Goal: Information Seeking & Learning: Check status

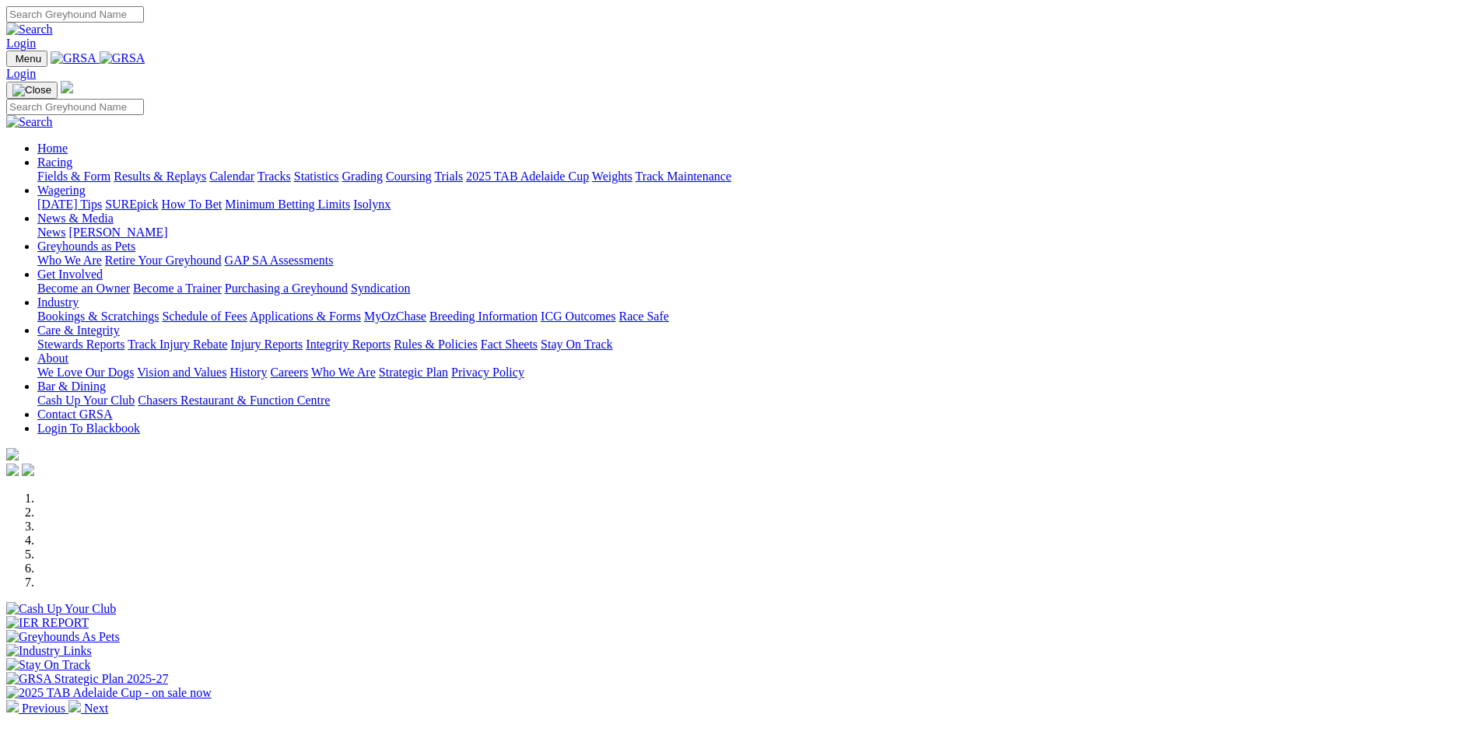
scroll to position [311, 0]
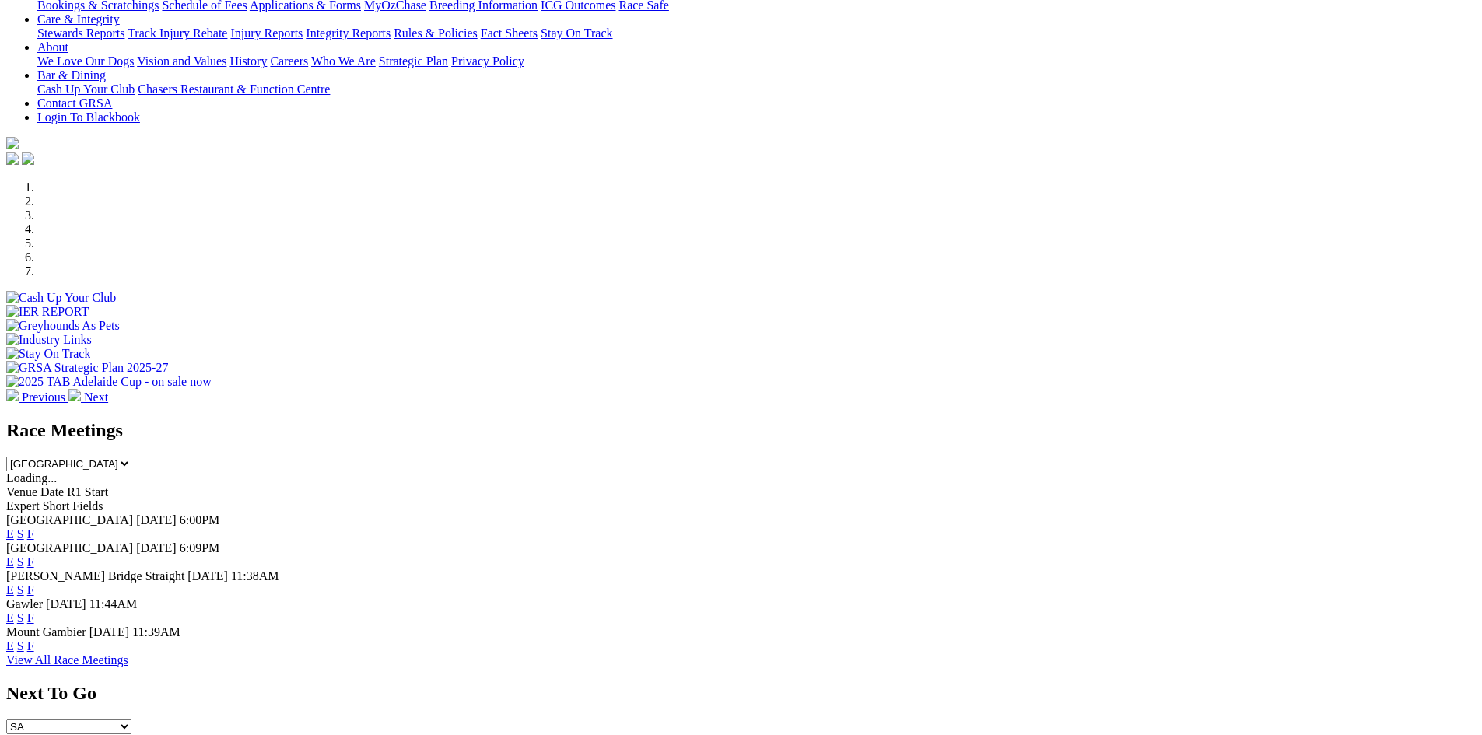
click at [34, 639] on link "F" at bounding box center [30, 645] width 7 height 13
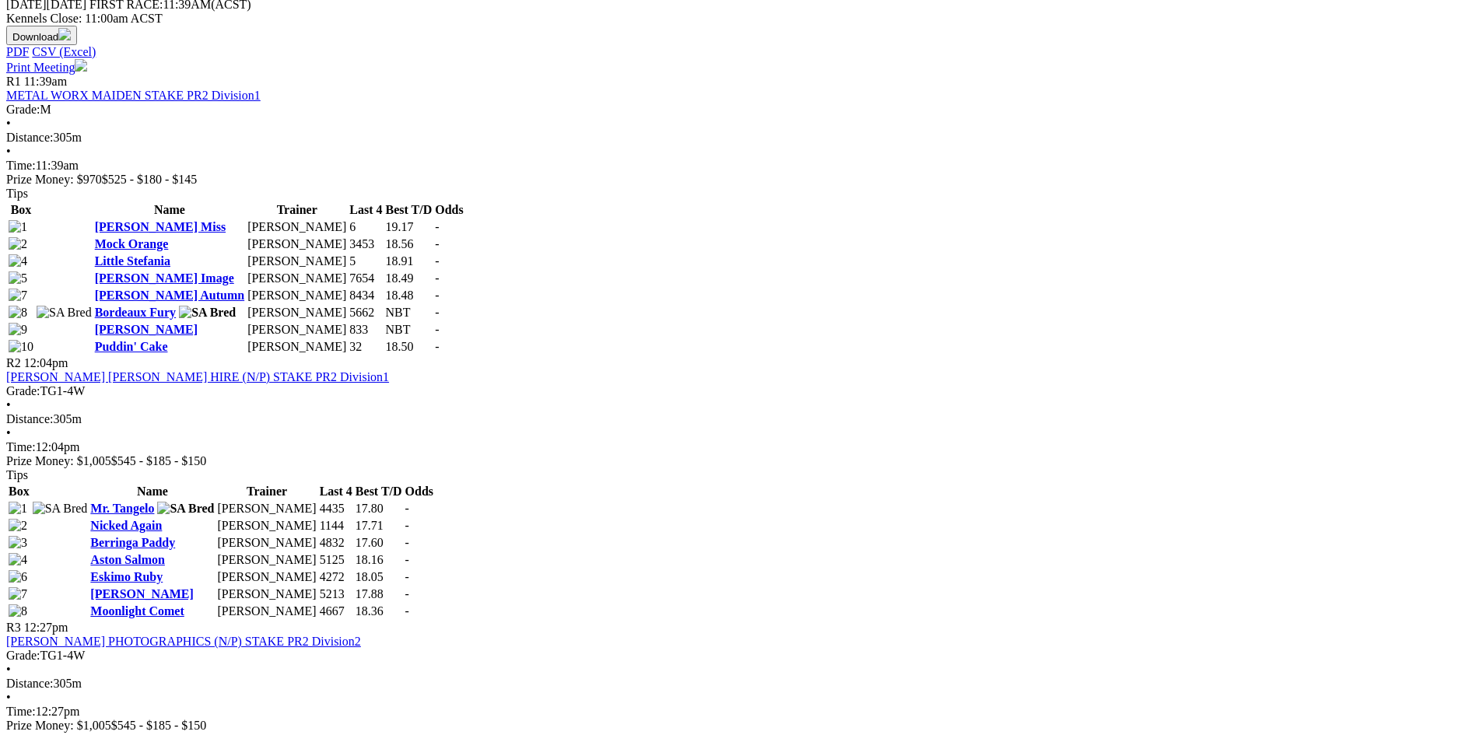
scroll to position [544, 0]
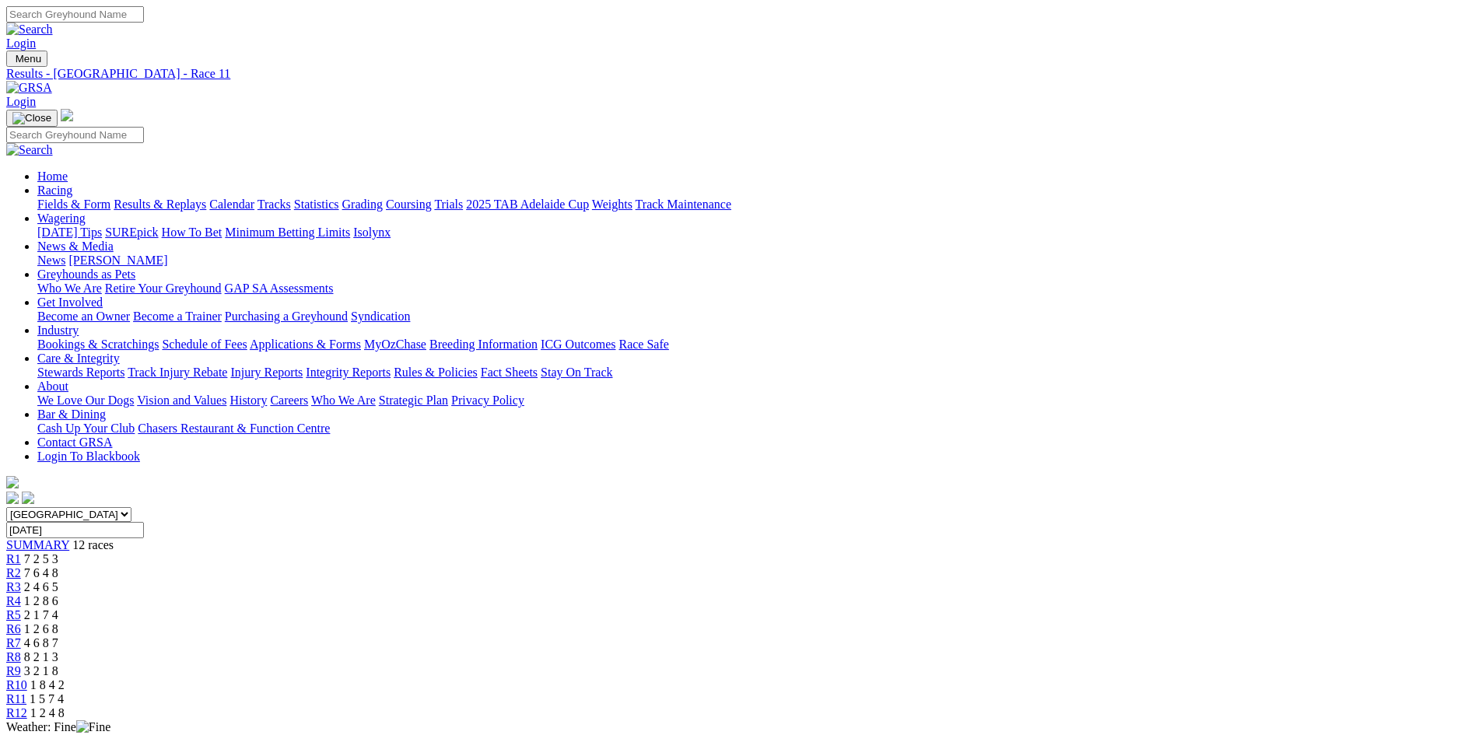
click at [52, 81] on img at bounding box center [29, 88] width 46 height 14
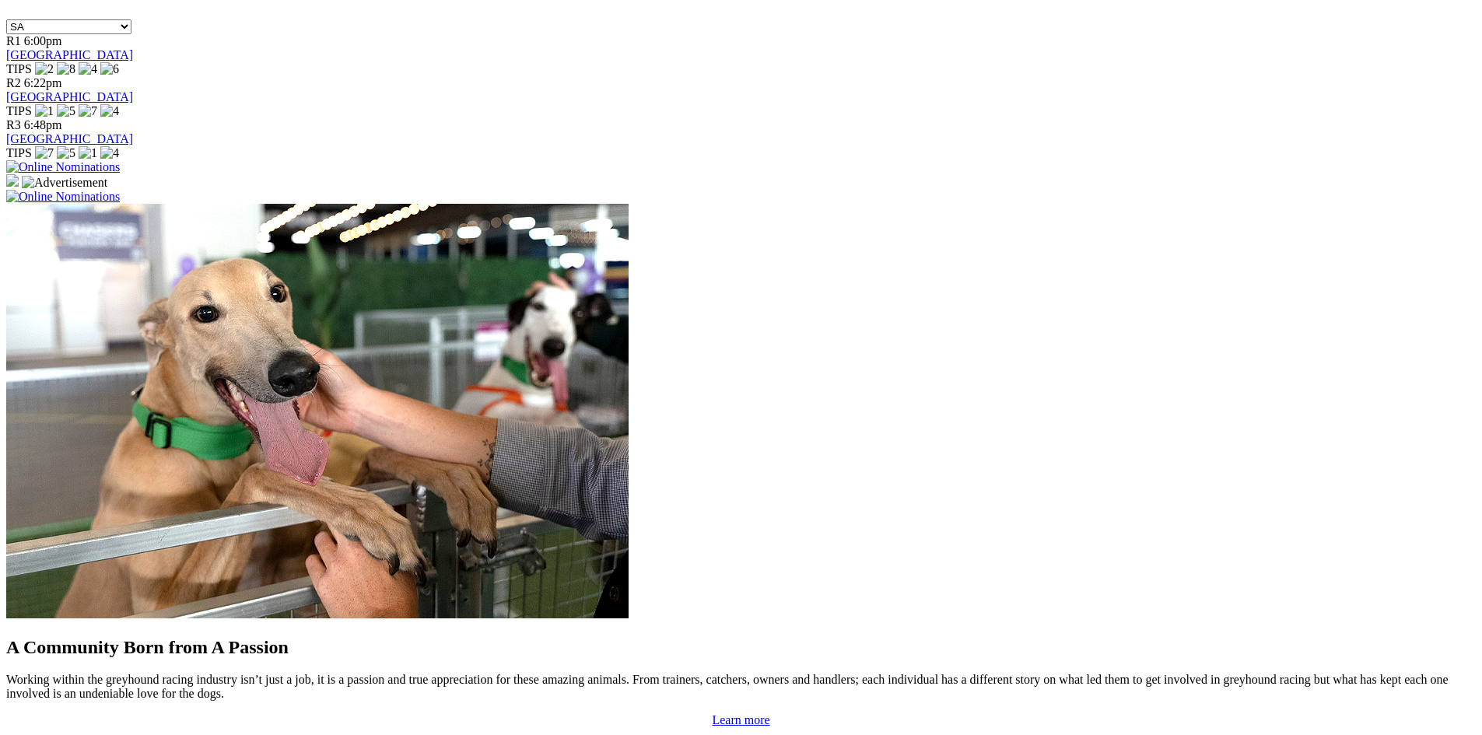
scroll to position [1478, 0]
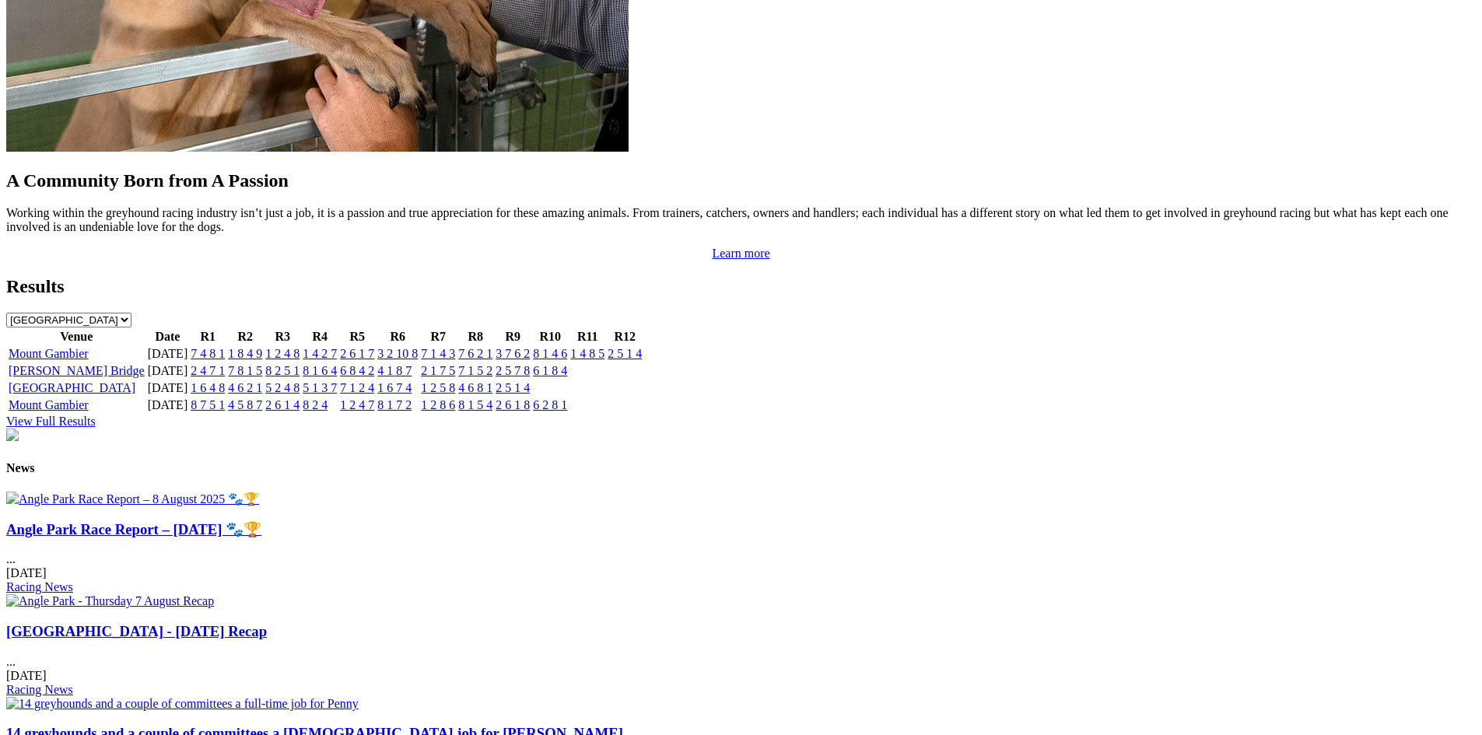
click at [259, 506] on img at bounding box center [132, 499] width 253 height 15
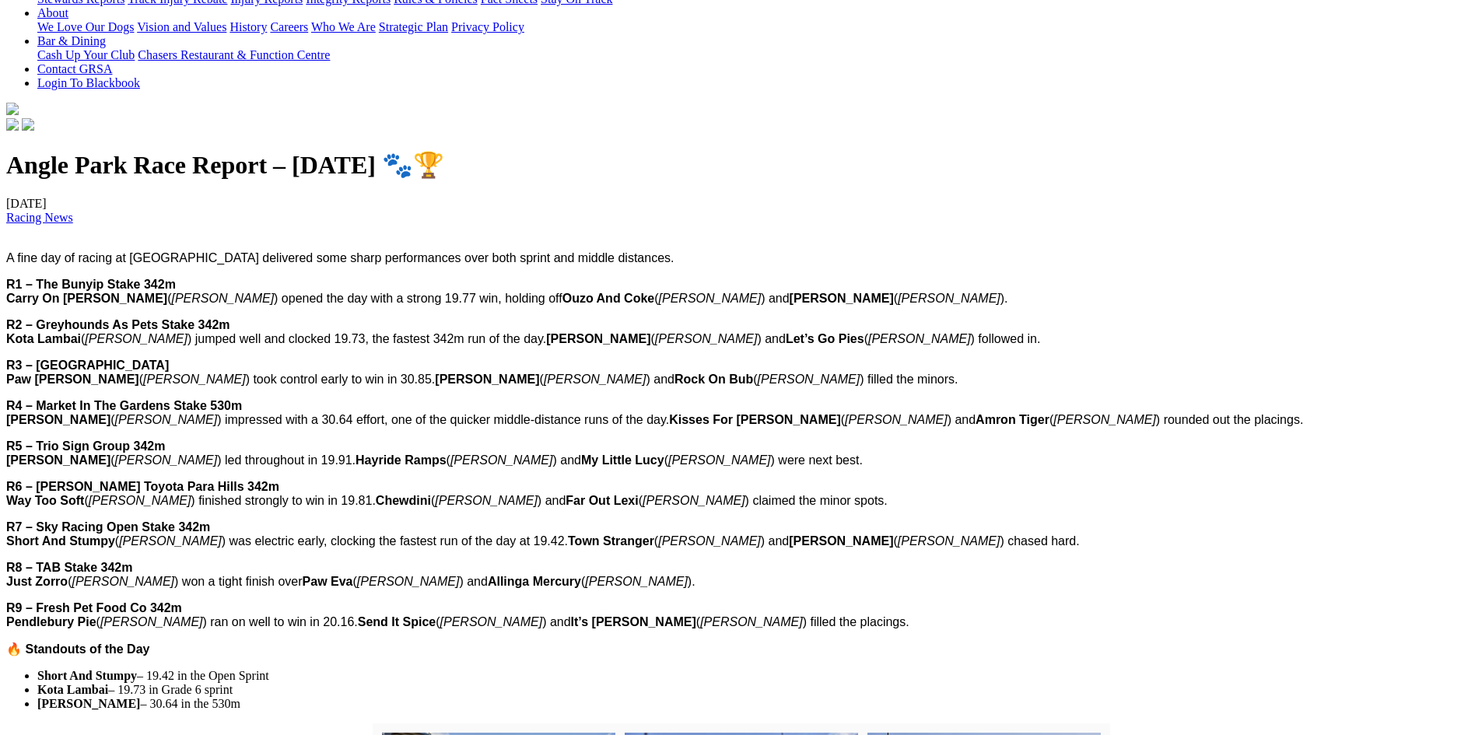
scroll to position [467, 0]
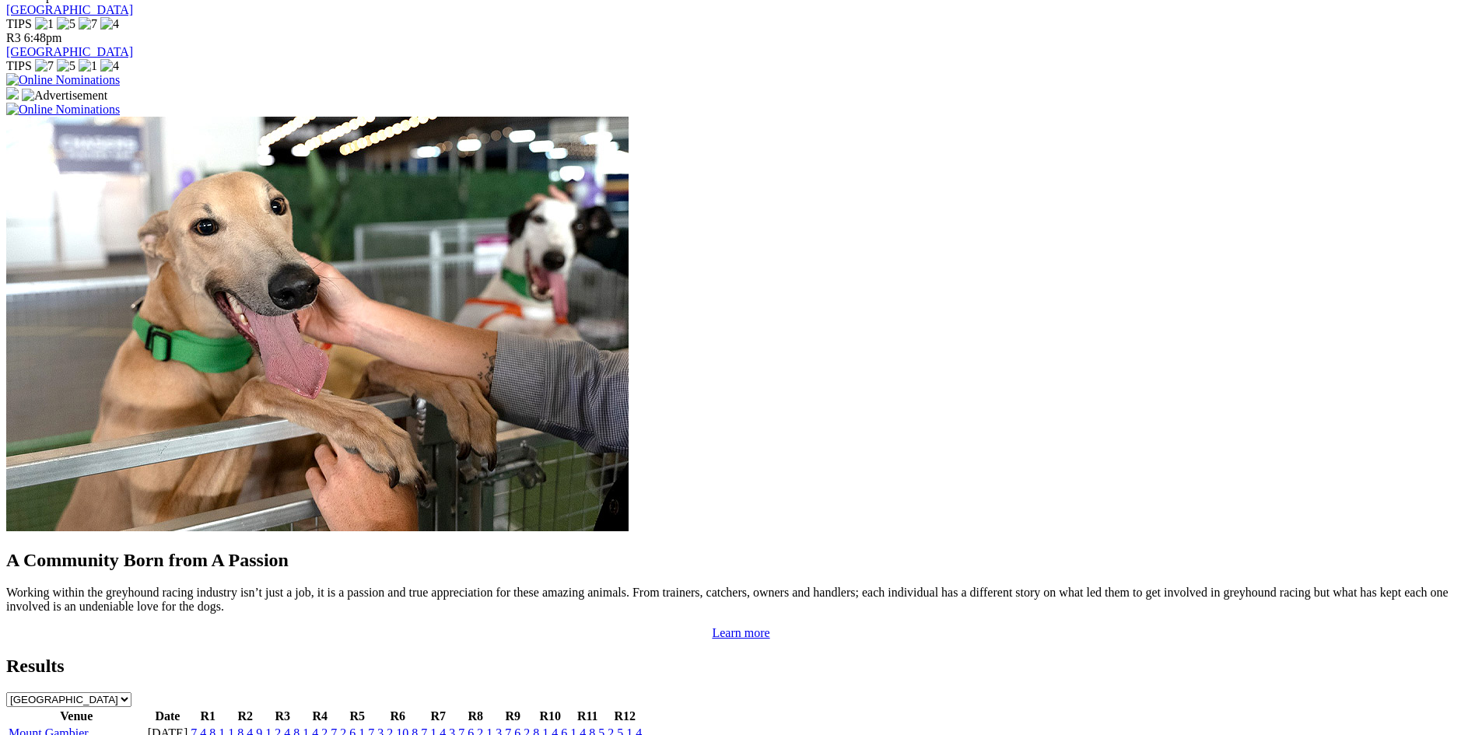
scroll to position [1089, 0]
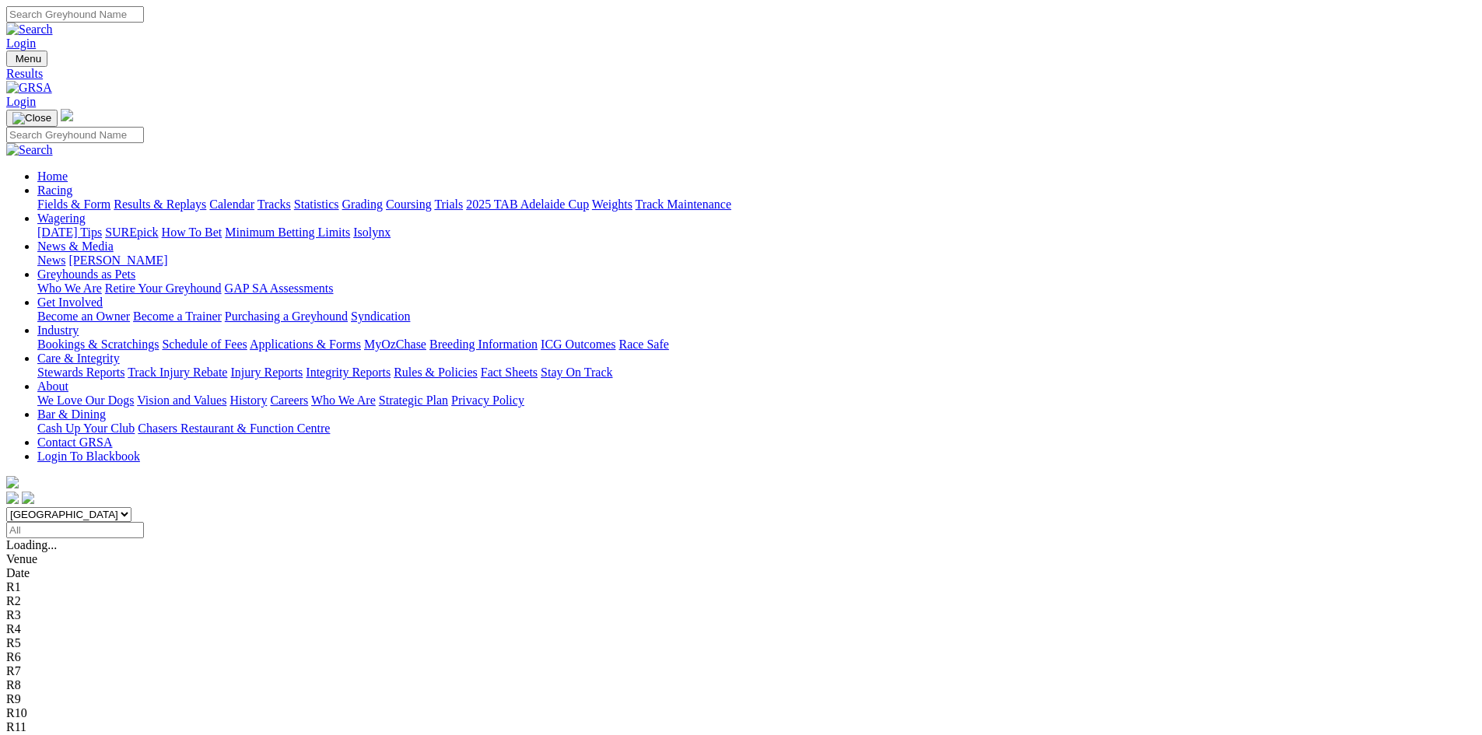
scroll to position [156, 0]
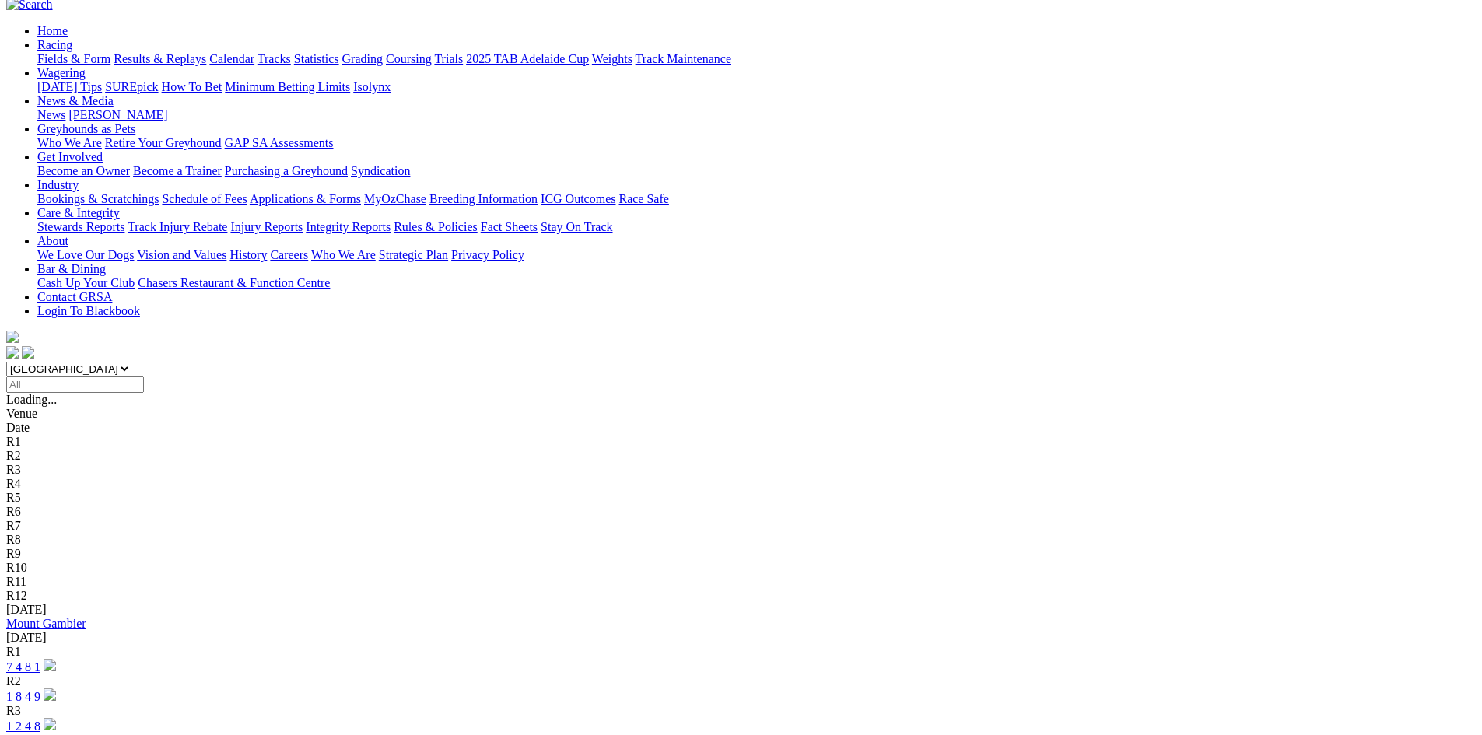
scroll to position [156, 0]
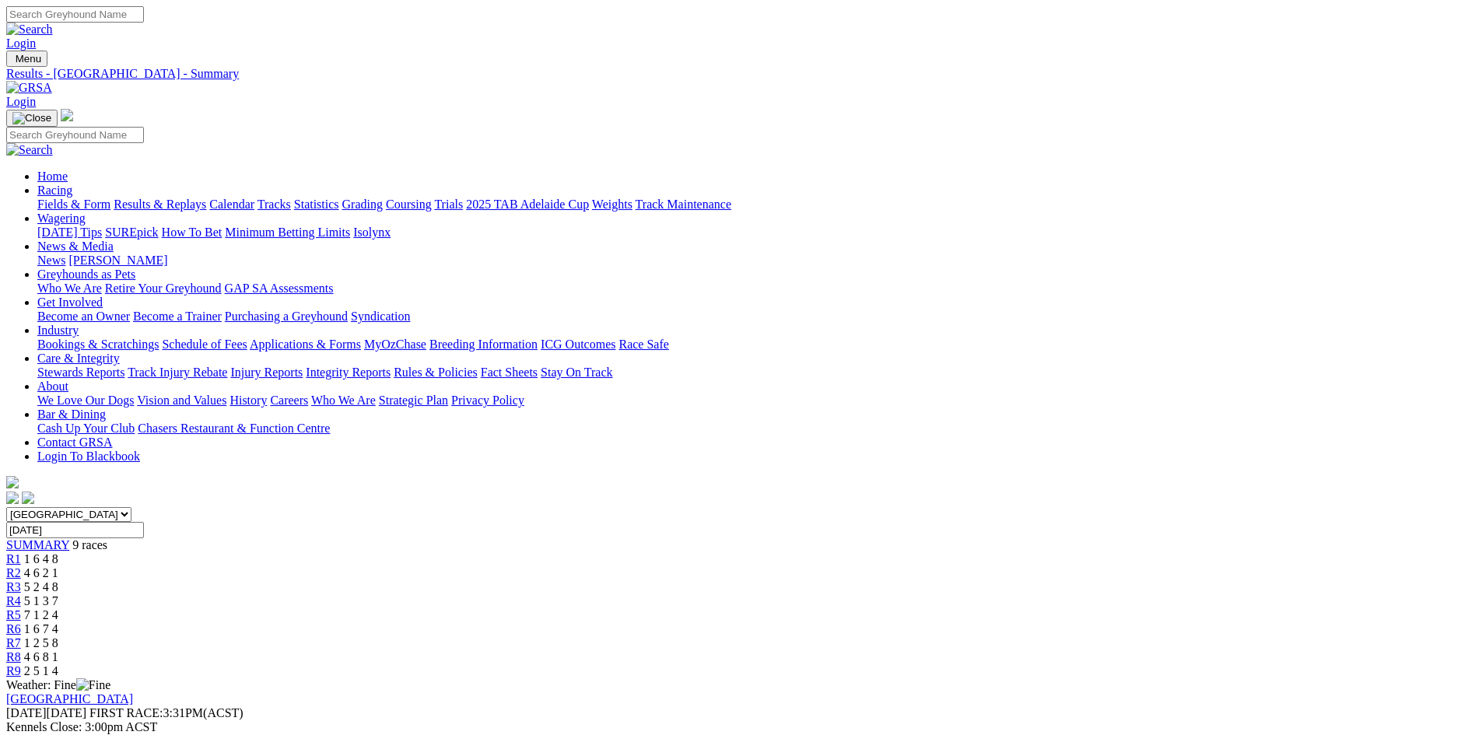
click at [1101, 692] on div "[GEOGRAPHIC_DATA] [DATE] FIRST RACE: 3:31PM(ACST) Kennels Close: 3:00pm ACST St…" at bounding box center [740, 720] width 1469 height 56
click at [89, 734] on link "Stewards Report" at bounding box center [47, 740] width 82 height 13
